Goal: Task Accomplishment & Management: Manage account settings

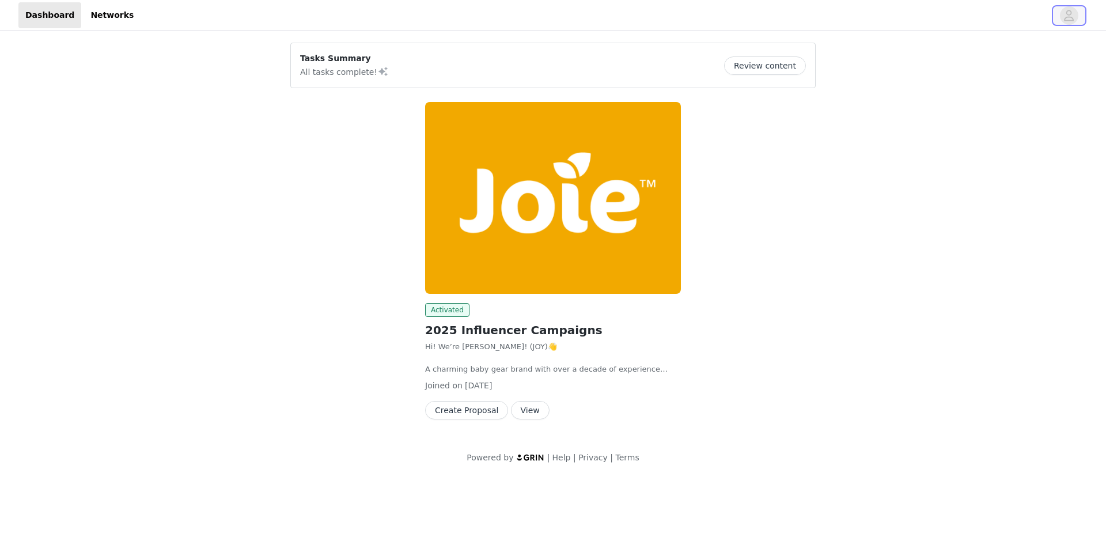
click at [1063, 6] on icon "avatar" at bounding box center [1068, 15] width 11 height 18
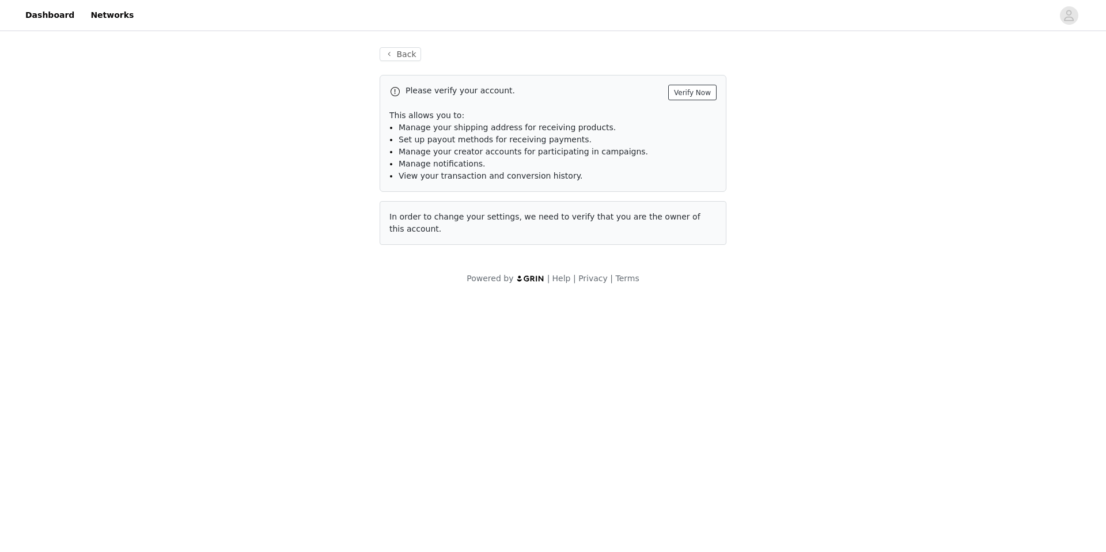
click at [703, 88] on button "Verify Now" at bounding box center [692, 93] width 48 height 16
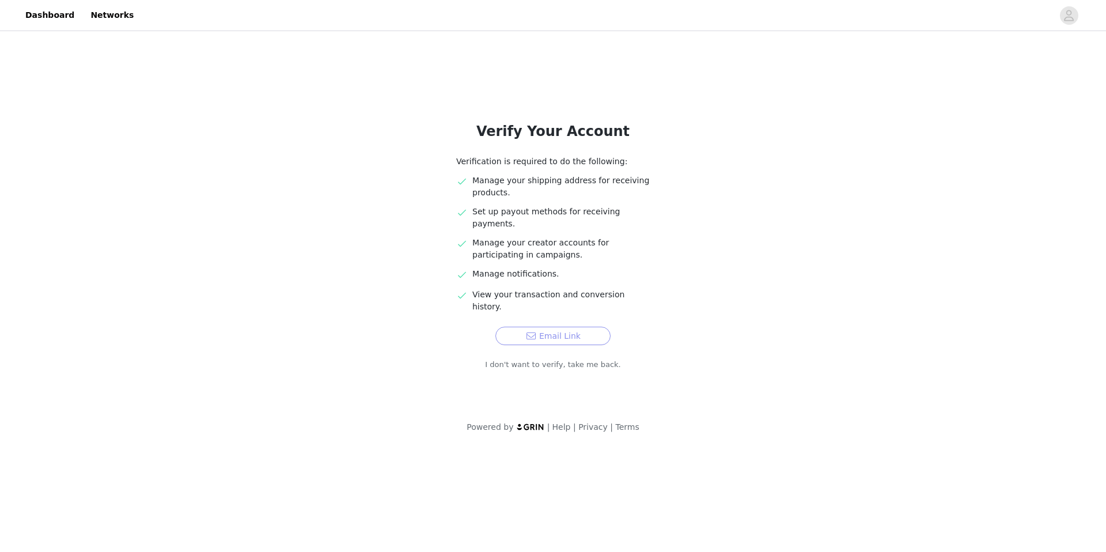
click at [579, 327] on button "Email Link" at bounding box center [552, 336] width 115 height 18
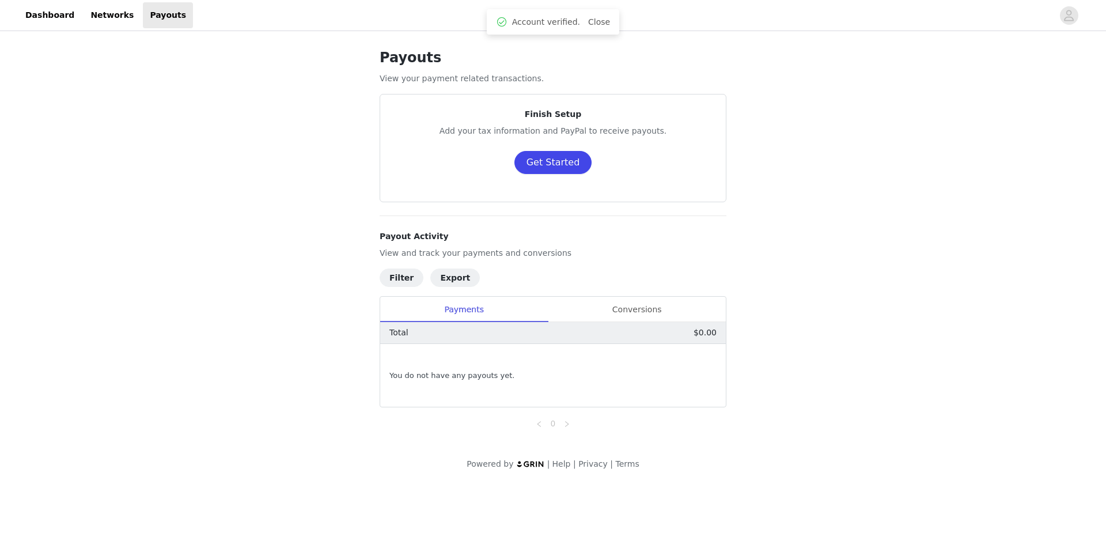
click at [539, 163] on button "Get Started" at bounding box center [553, 162] width 78 height 23
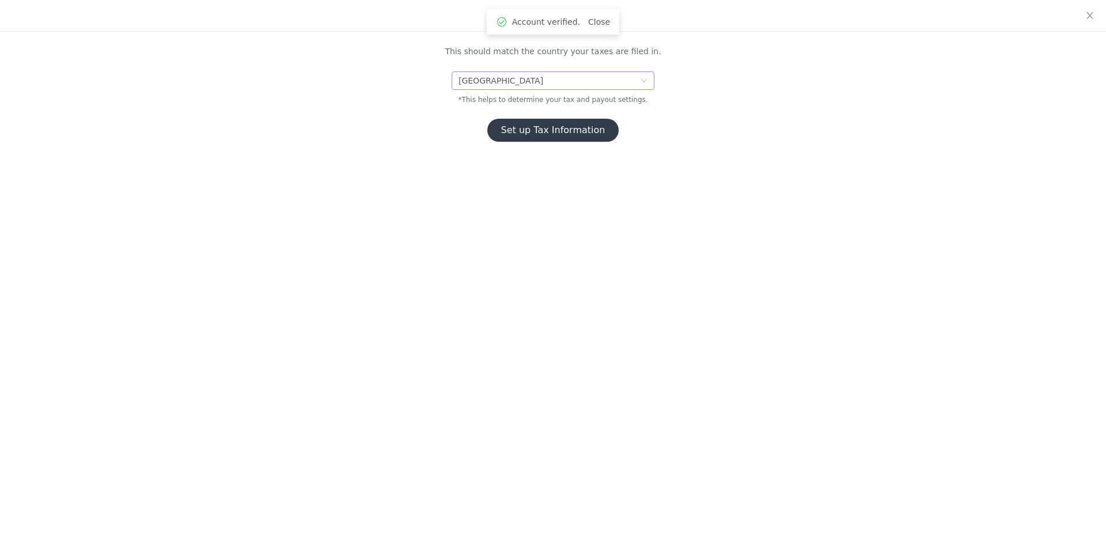
click at [531, 83] on div "[GEOGRAPHIC_DATA]" at bounding box center [549, 80] width 181 height 17
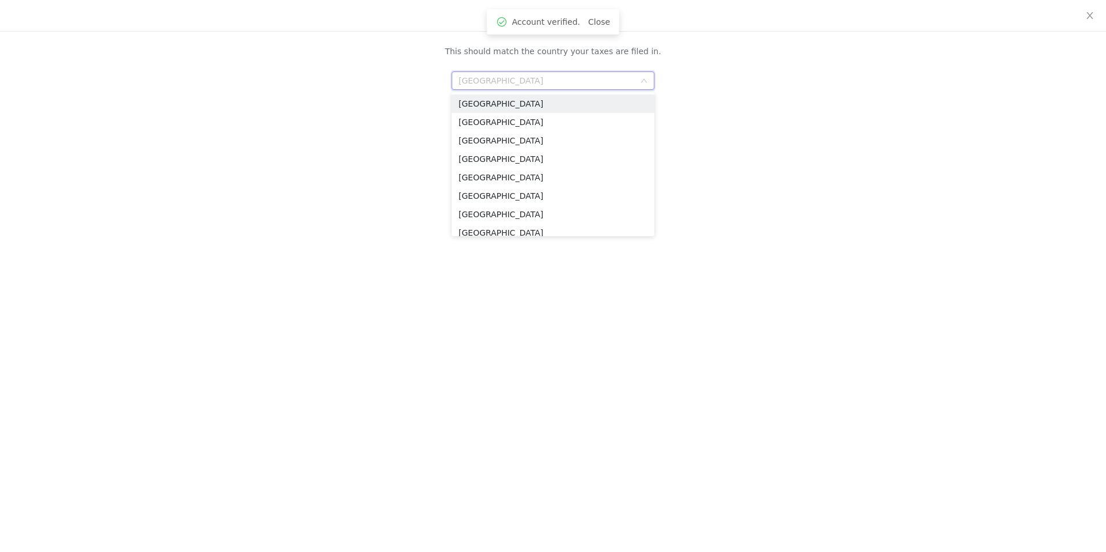
click at [532, 99] on li "[GEOGRAPHIC_DATA]" at bounding box center [553, 103] width 203 height 18
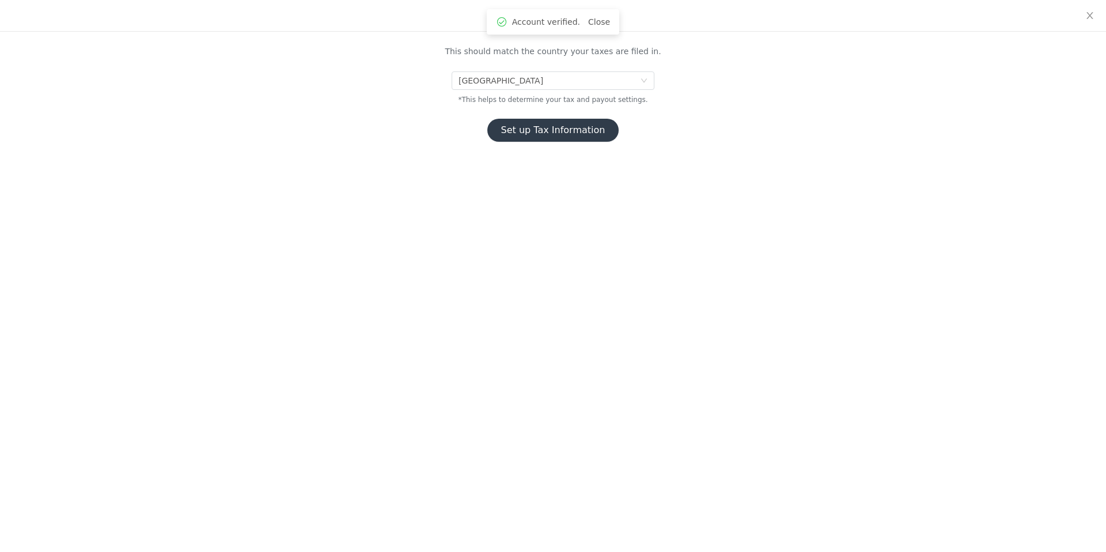
click at [536, 128] on button "Set up Tax Information" at bounding box center [553, 130] width 132 height 23
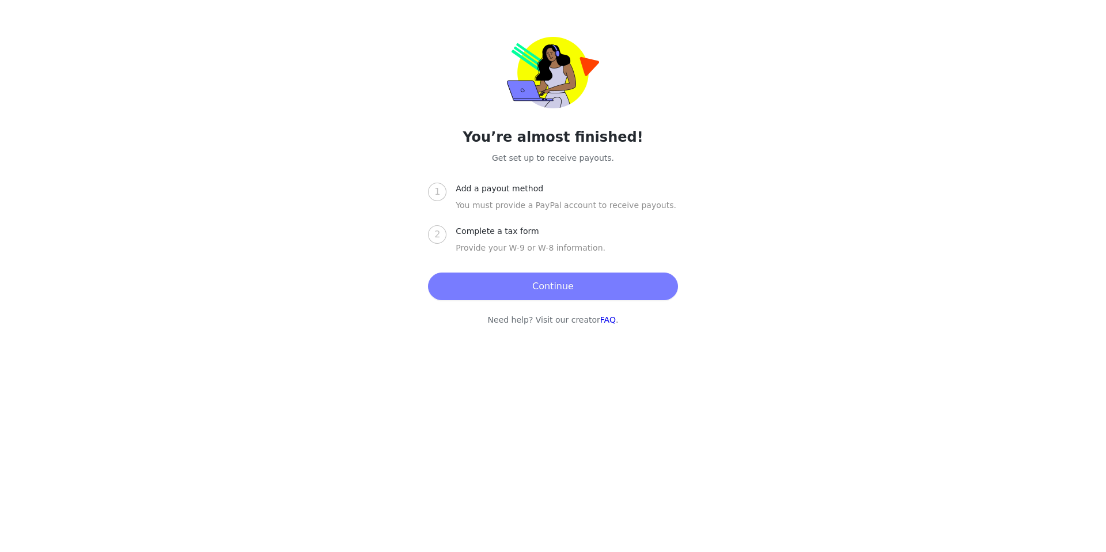
click at [545, 286] on button "Continue" at bounding box center [552, 286] width 249 height 28
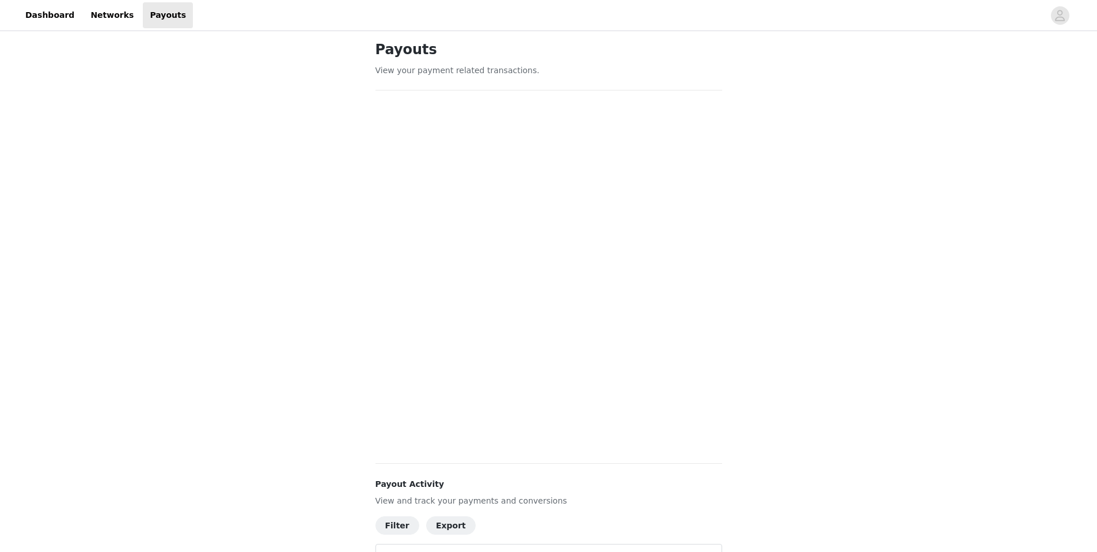
scroll to position [19, 0]
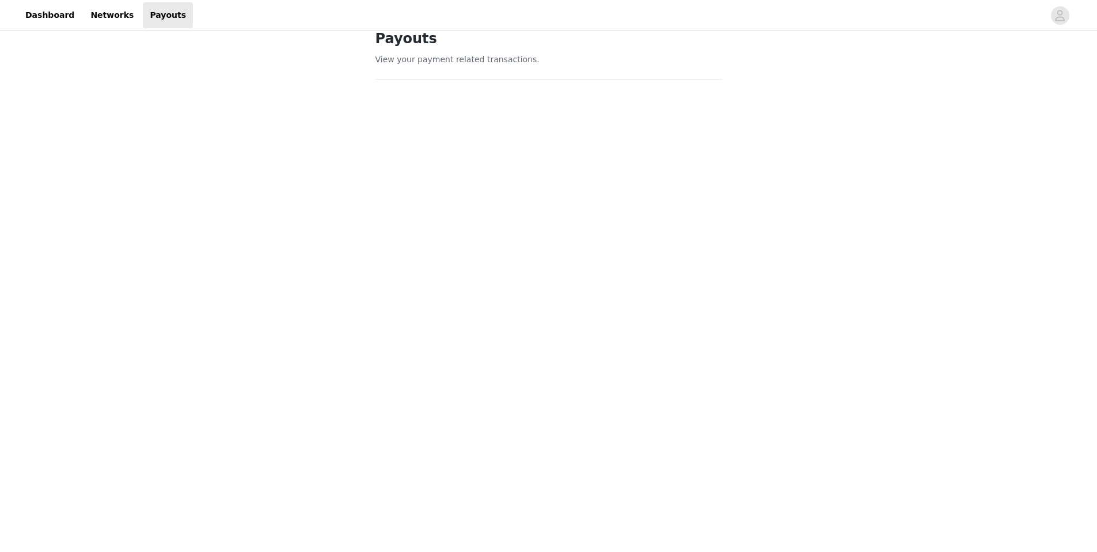
click at [762, 217] on div "Payouts View your payment related transactions. Payout Activity View and track …" at bounding box center [548, 450] width 1097 height 873
click at [808, 367] on div "Payouts View your payment related transactions. Payout Activity View and track …" at bounding box center [548, 364] width 1097 height 873
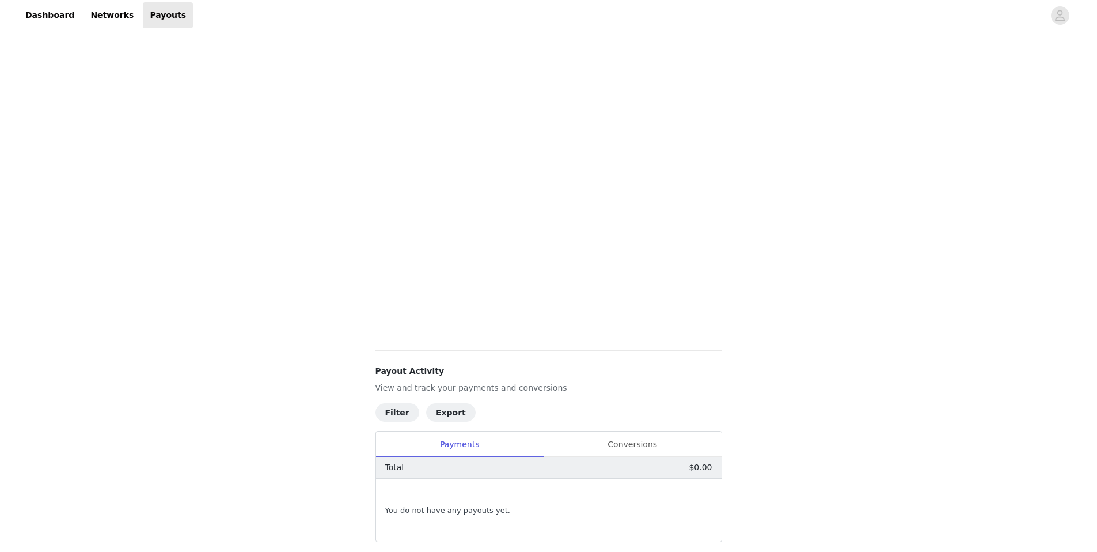
scroll to position [0, 0]
